Goal: Task Accomplishment & Management: Use online tool/utility

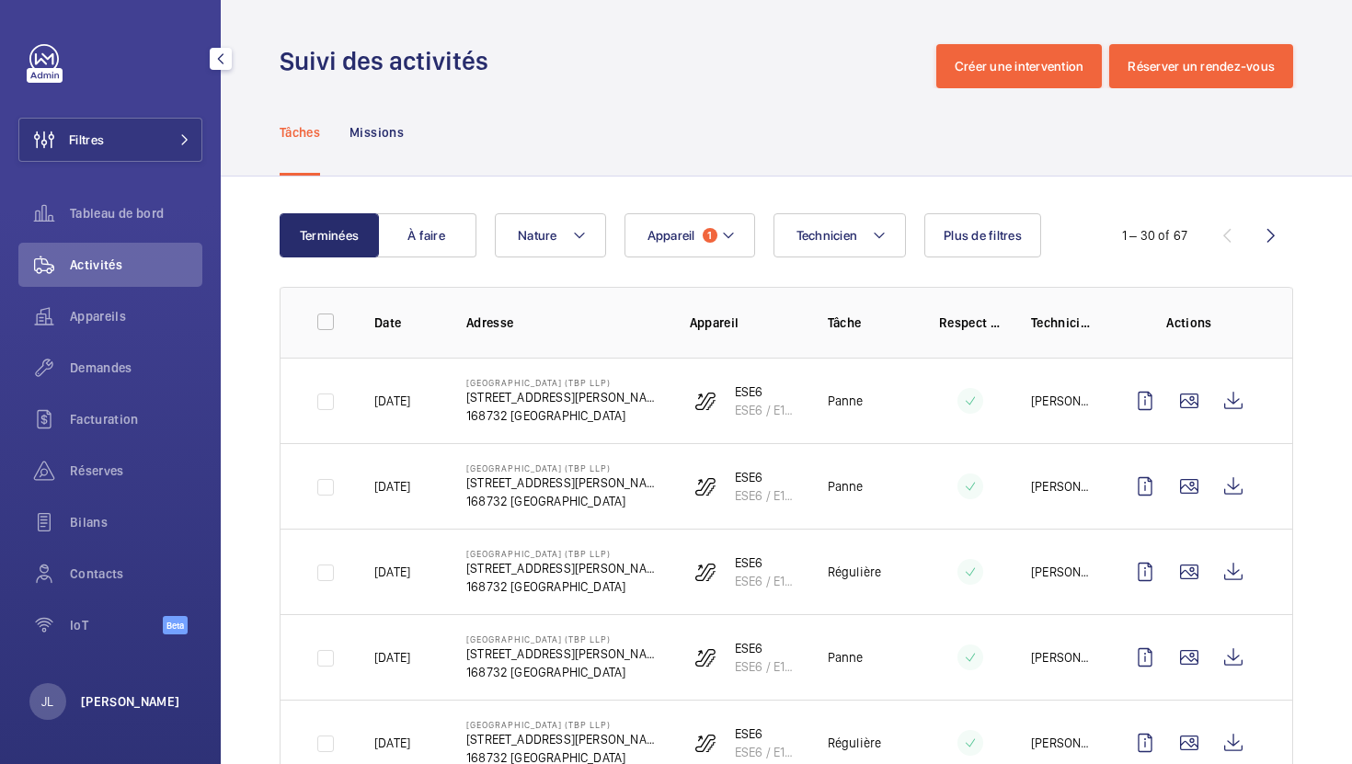
click at [101, 696] on p "[PERSON_NAME]" at bounding box center [130, 702] width 99 height 18
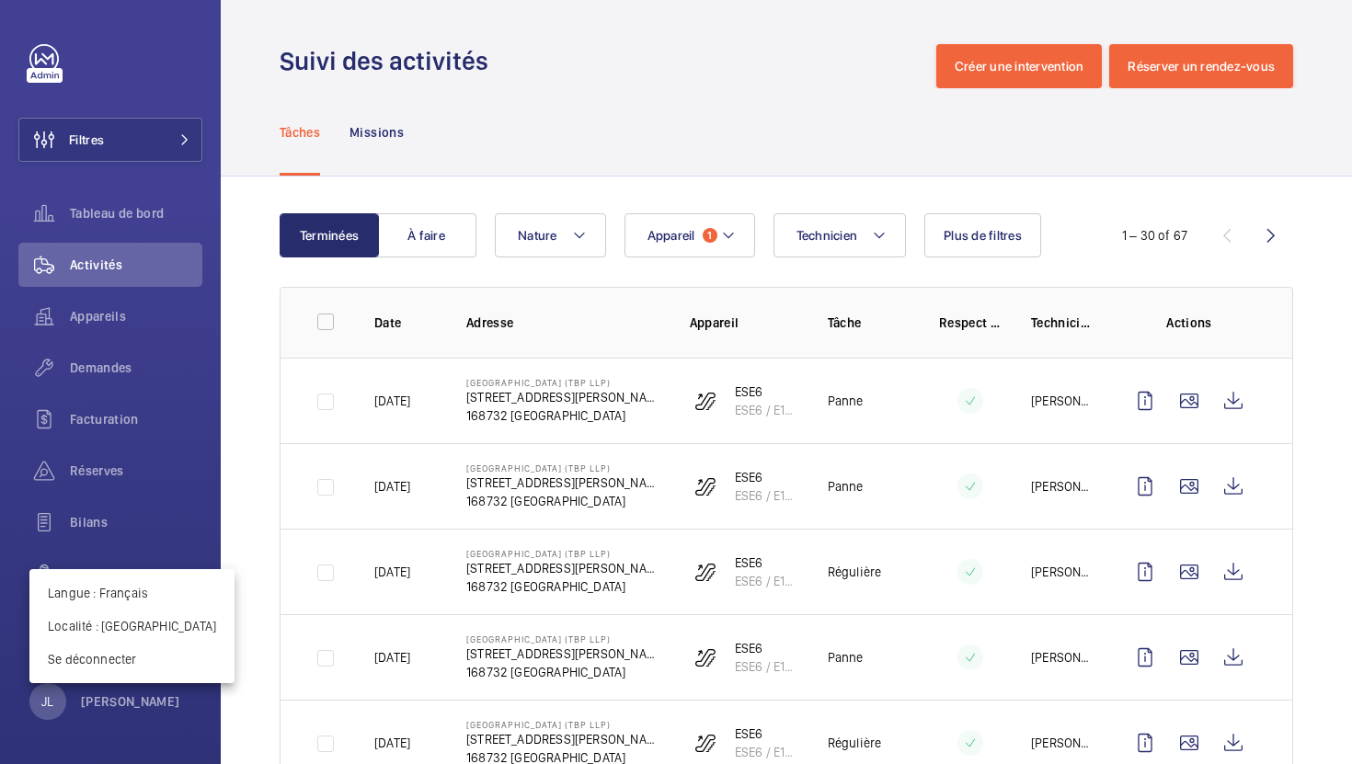
click at [601, 63] on div at bounding box center [676, 382] width 1352 height 764
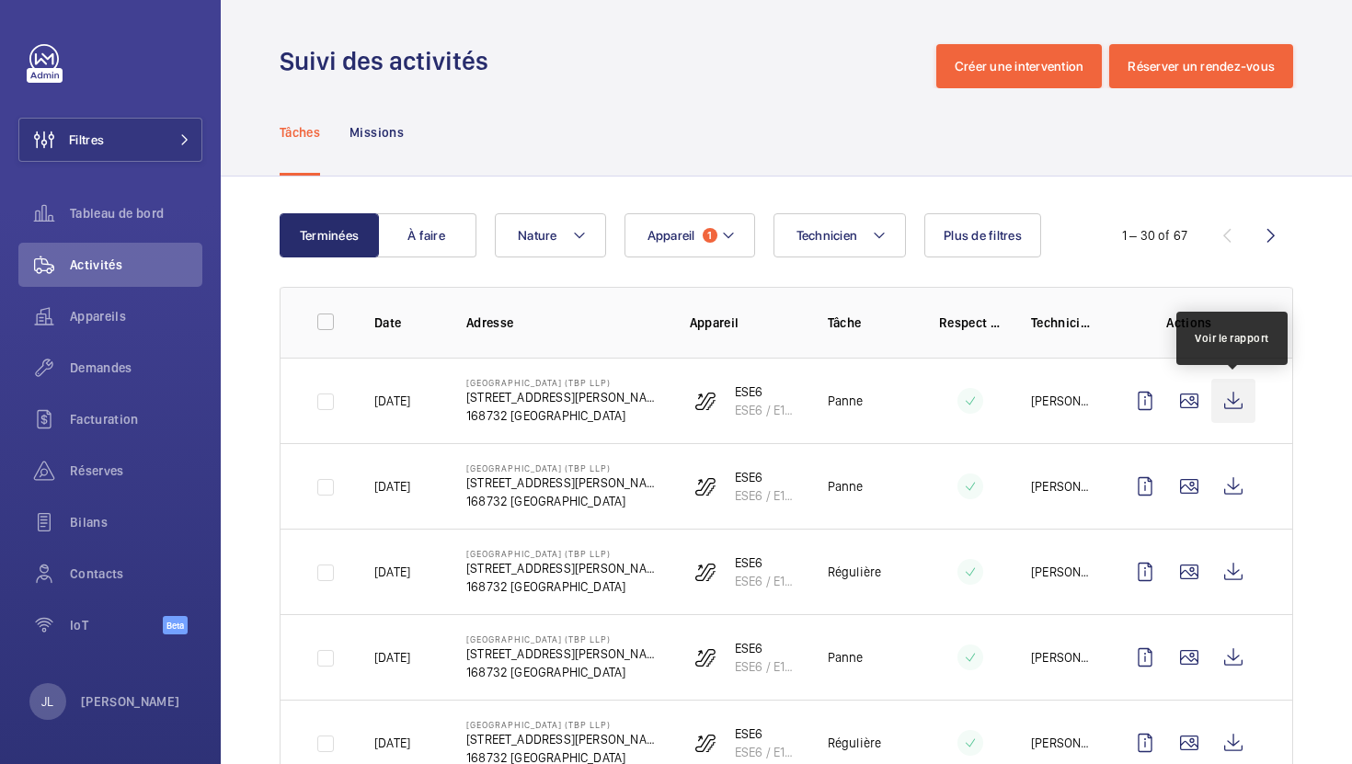
click at [1232, 403] on wm-front-icon-button at bounding box center [1233, 401] width 44 height 44
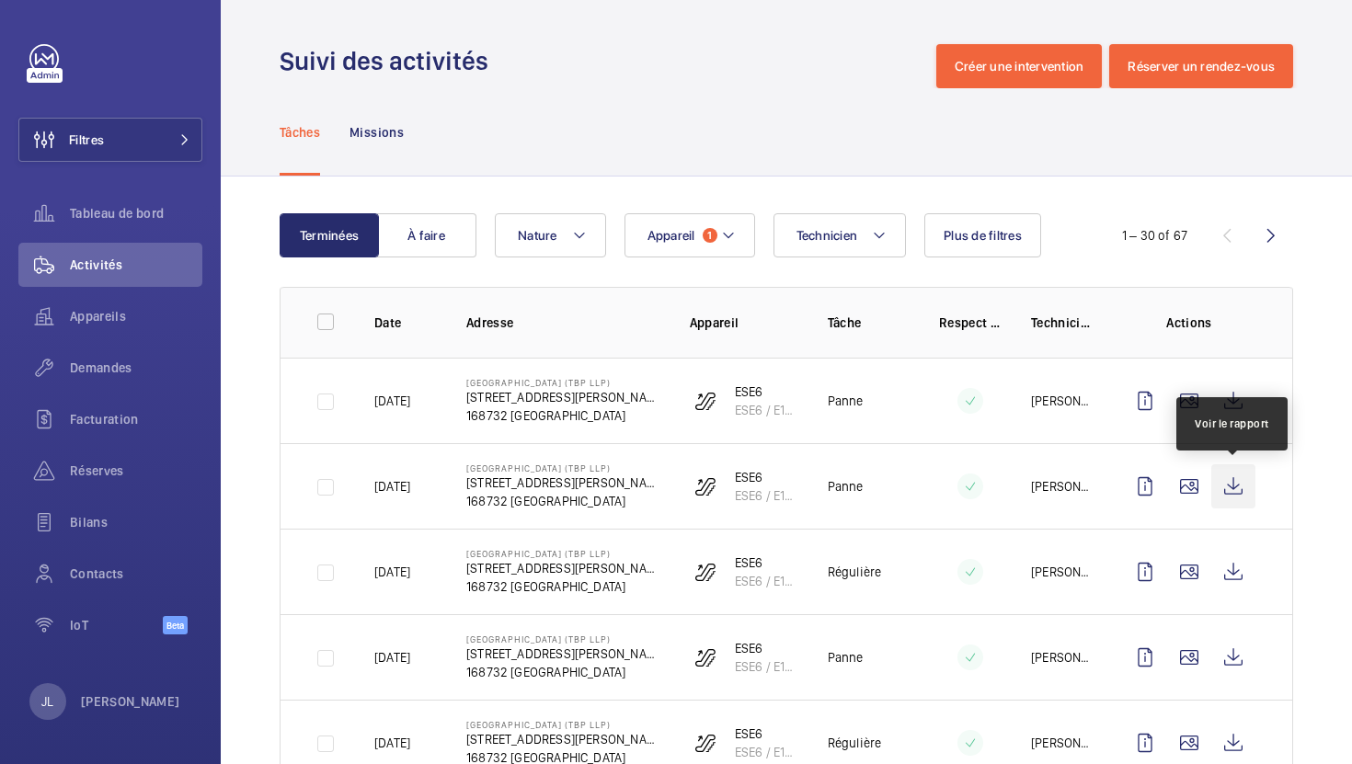
click at [1230, 480] on wm-front-icon-button at bounding box center [1233, 486] width 44 height 44
